Goal: Information Seeking & Learning: Learn about a topic

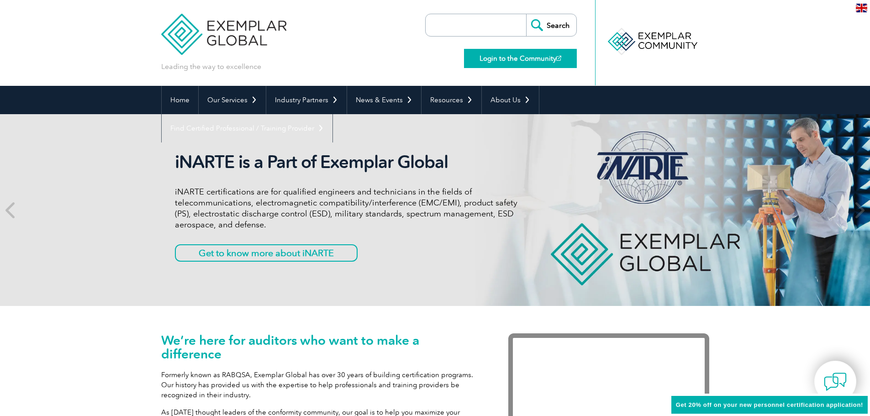
click at [527, 59] on link "Login to the Community" at bounding box center [520, 58] width 113 height 19
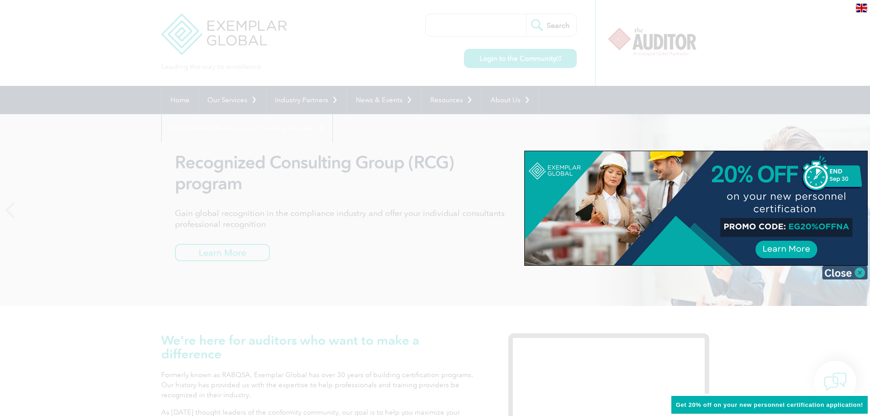
click at [860, 275] on img at bounding box center [845, 273] width 46 height 14
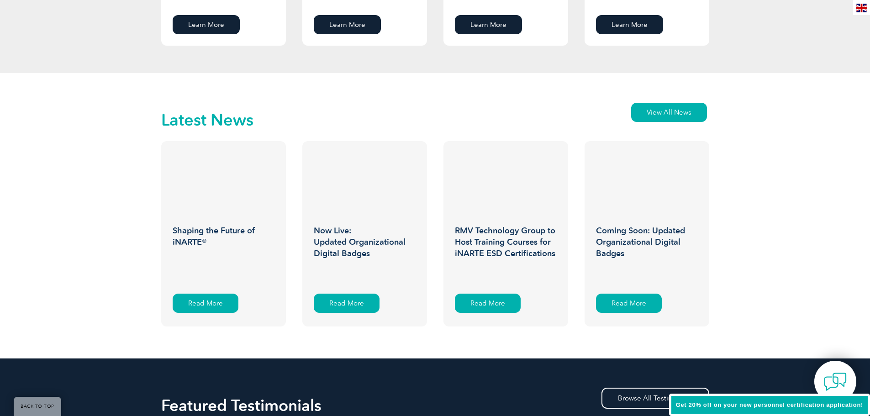
scroll to position [1371, 0]
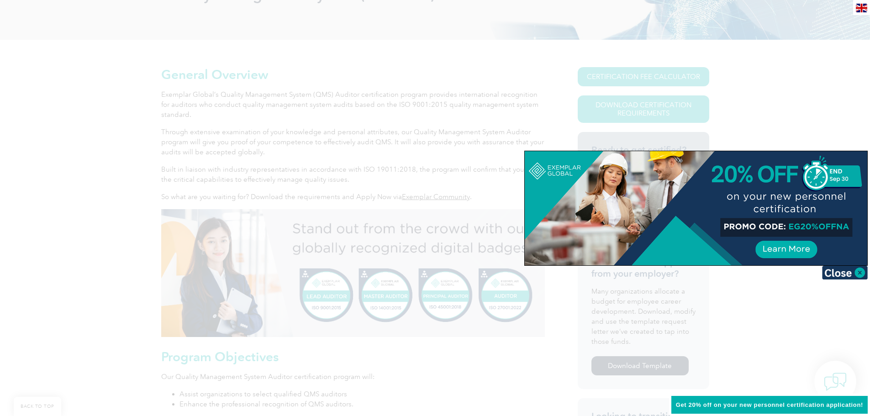
scroll to position [173, 0]
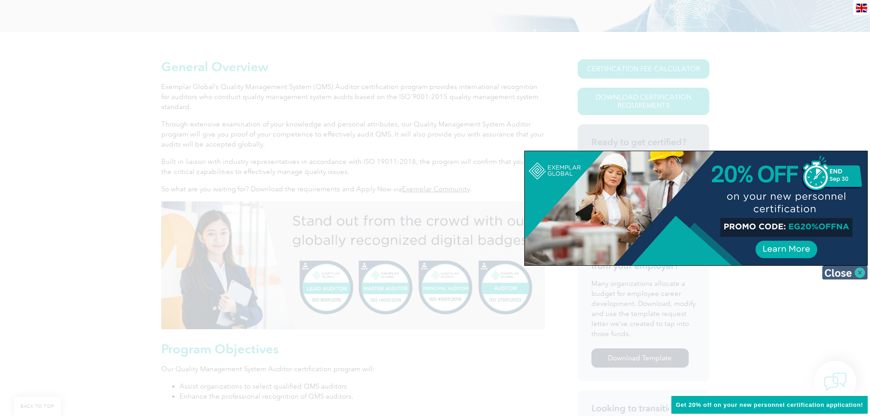
click at [859, 274] on img at bounding box center [845, 273] width 46 height 14
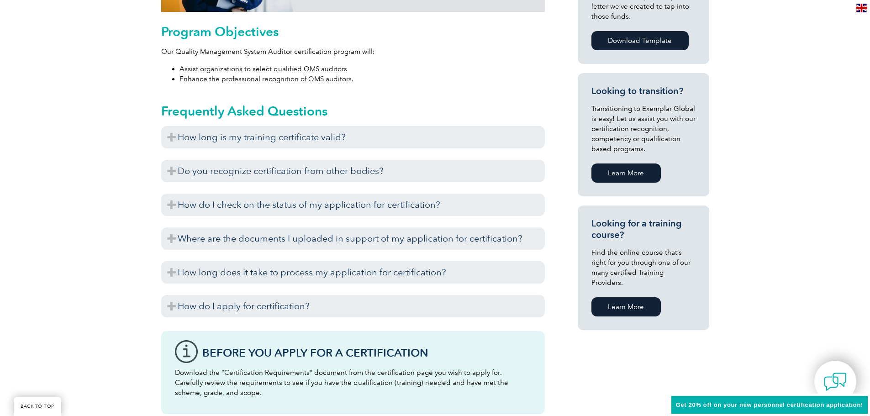
scroll to position [447, 0]
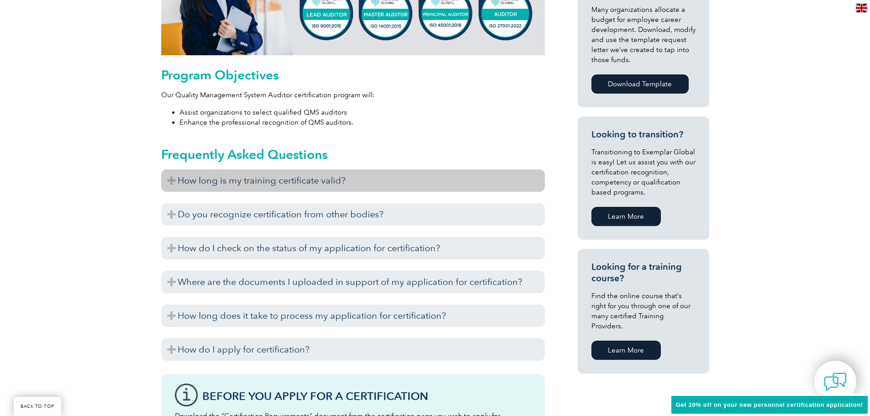
click at [393, 183] on h3 "How long is my training certificate valid?" at bounding box center [353, 180] width 384 height 22
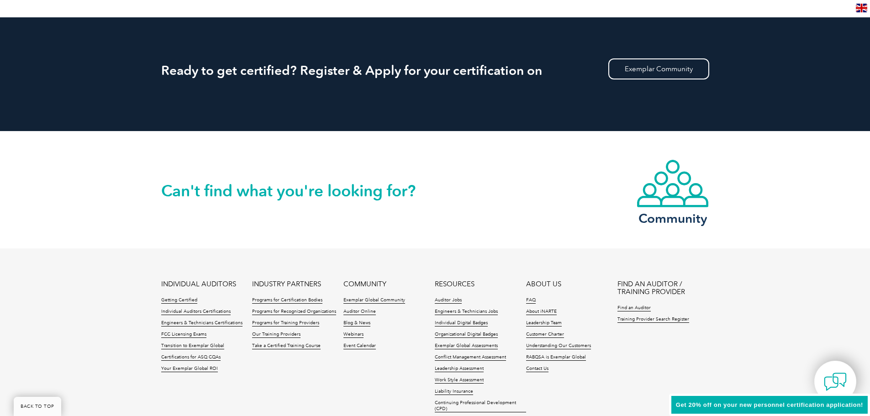
scroll to position [1273, 0]
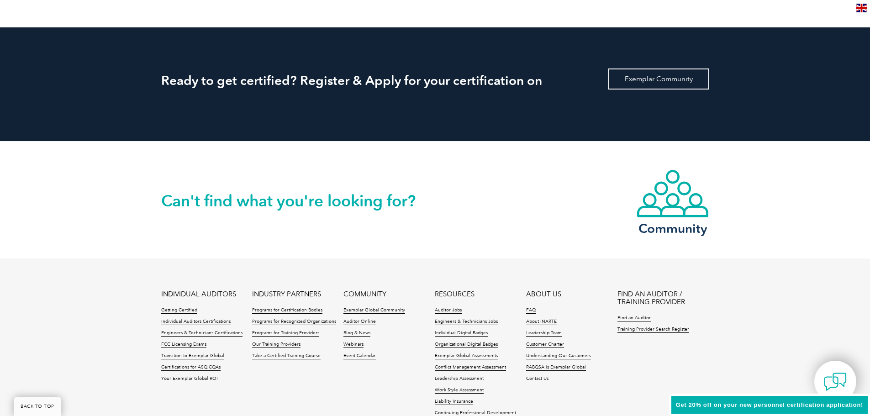
click at [646, 82] on link "Exemplar Community" at bounding box center [659, 79] width 101 height 21
